Goal: Task Accomplishment & Management: Use online tool/utility

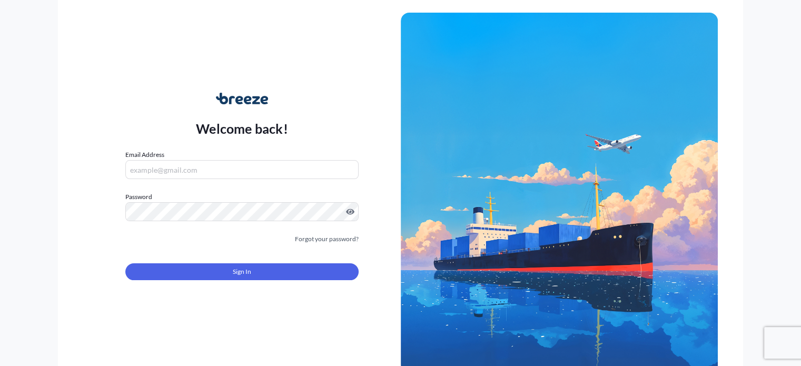
click at [143, 174] on input "Email Address" at bounding box center [241, 169] width 233 height 19
type input "[EMAIL_ADDRESS][DOMAIN_NAME]"
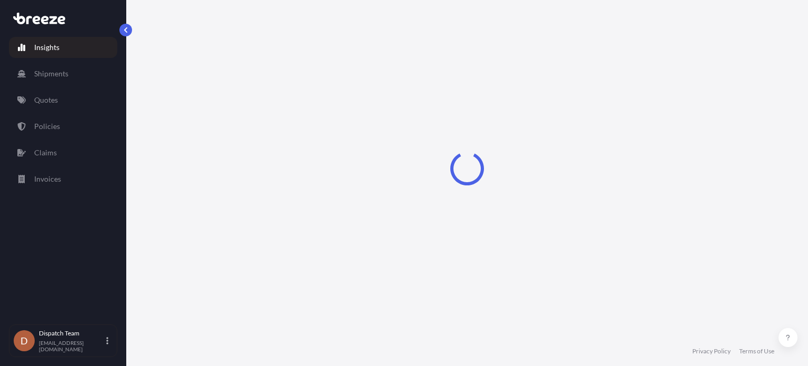
select select "2025"
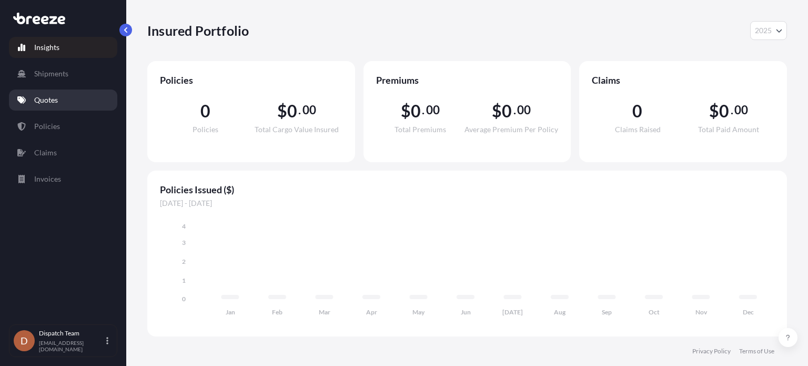
click at [51, 103] on p "Quotes" at bounding box center [46, 100] width 24 height 11
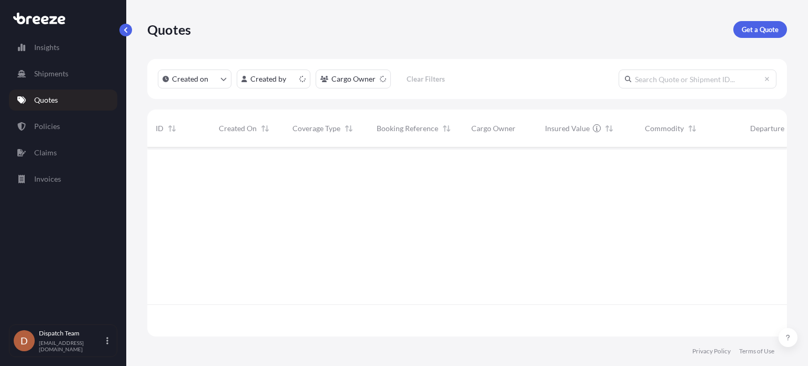
scroll to position [187, 632]
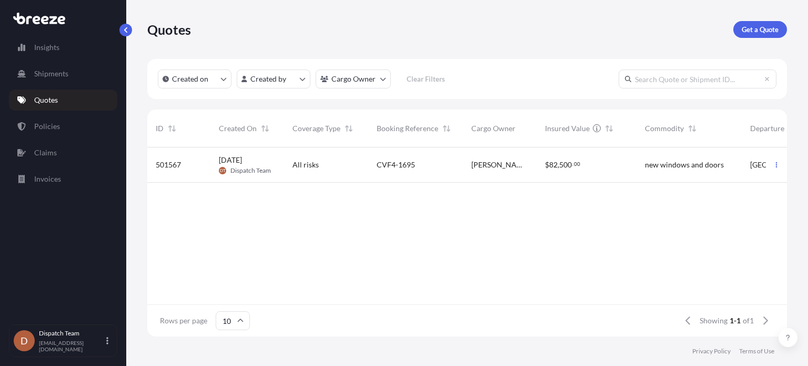
click at [209, 167] on div "501567" at bounding box center [178, 164] width 63 height 35
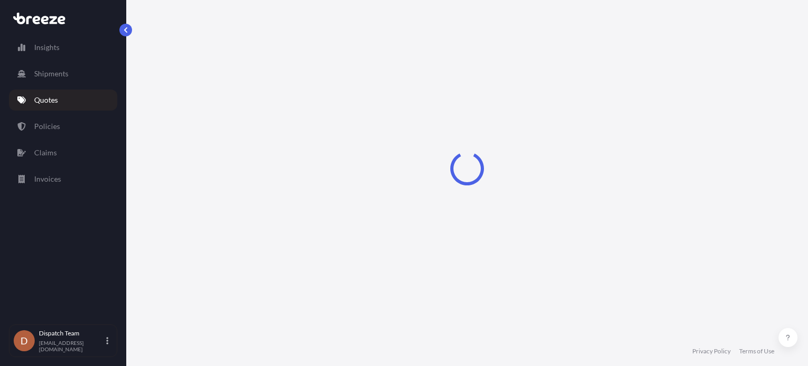
select select "Road"
select select "1"
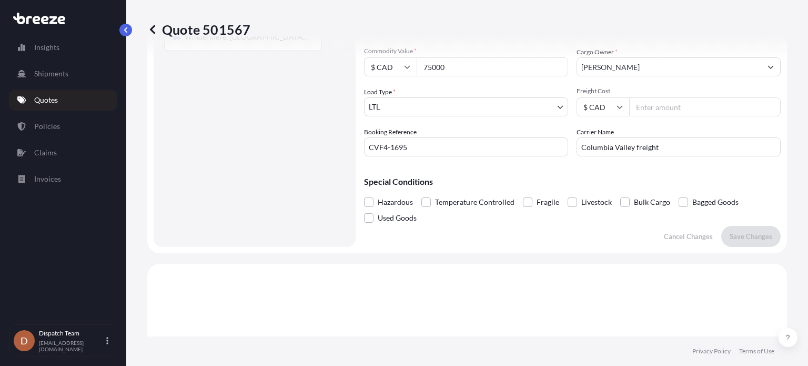
scroll to position [90, 0]
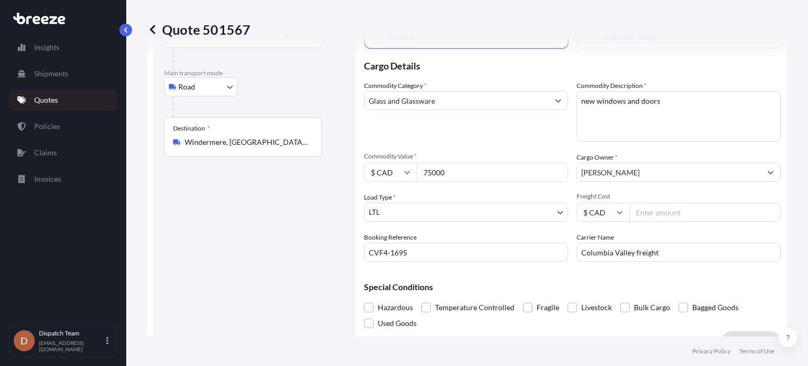
click at [642, 214] on input "Freight Cost" at bounding box center [705, 212] width 152 height 19
drag, startPoint x: 647, startPoint y: 210, endPoint x: 648, endPoint y: 205, distance: 5.5
click at [647, 209] on input "Freight Cost" at bounding box center [705, 212] width 152 height 19
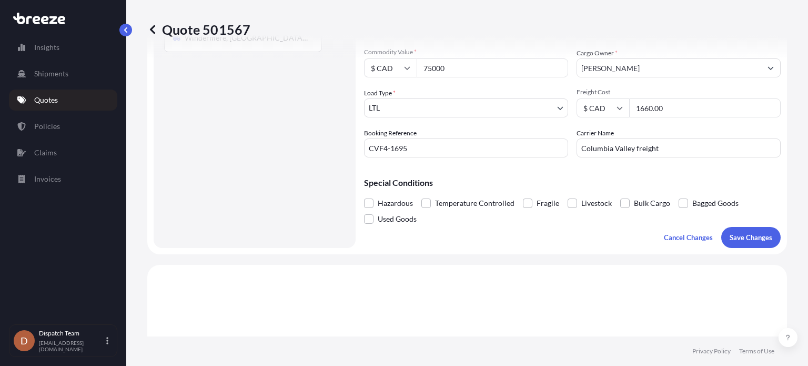
scroll to position [195, 0]
type input "1660.00"
click at [739, 238] on p "Save Changes" at bounding box center [751, 236] width 43 height 11
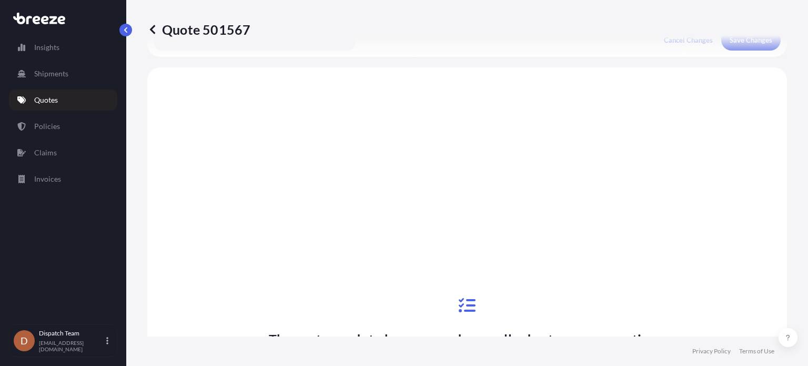
scroll to position [406, 0]
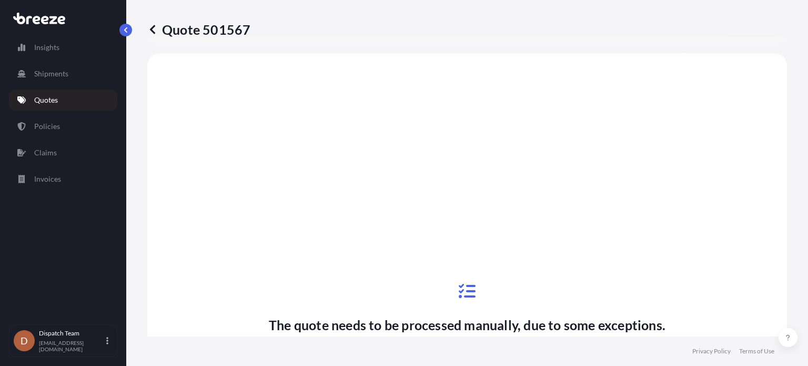
select select "Road"
select select "1"
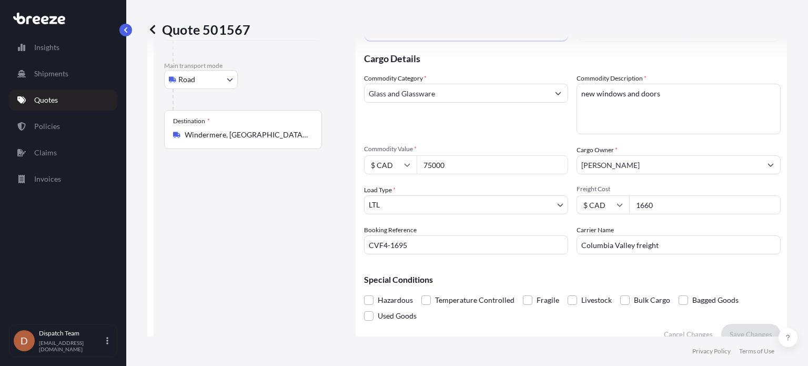
scroll to position [90, 0]
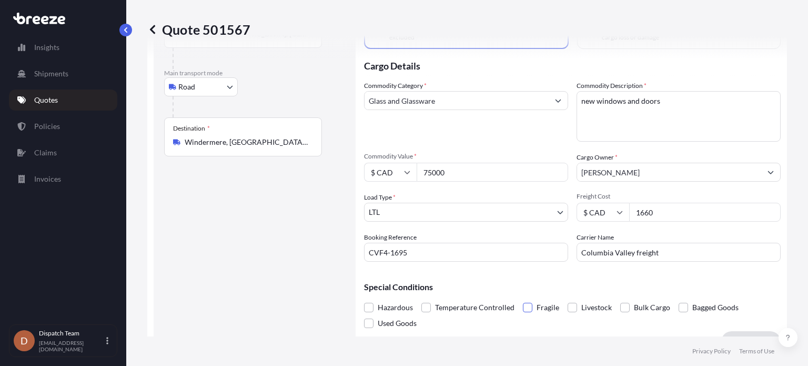
click at [526, 306] on span at bounding box center [527, 307] width 9 height 9
click at [523, 299] on input "Fragile" at bounding box center [523, 299] width 0 height 0
click at [746, 337] on footer "Privacy Policy Terms of Use" at bounding box center [467, 350] width 682 height 29
click at [745, 336] on p "Save Changes" at bounding box center [751, 341] width 43 height 11
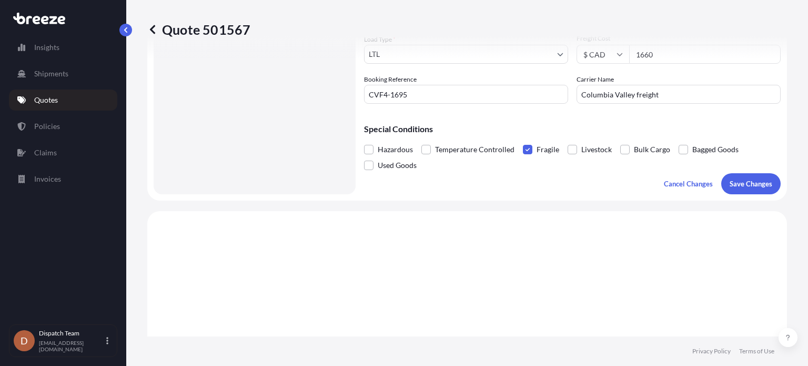
select select "Road"
select select "1"
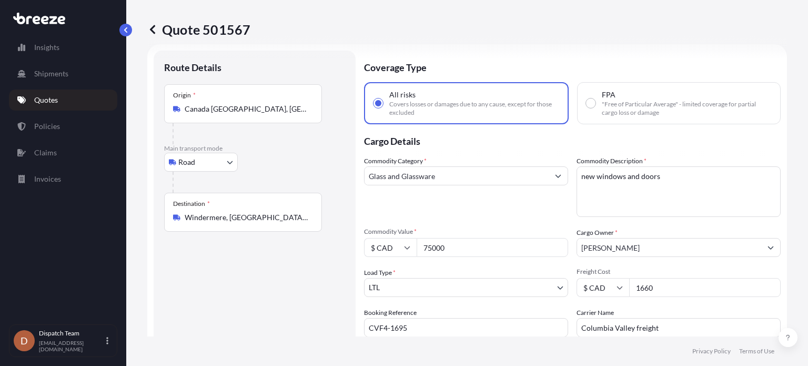
scroll to position [0, 0]
